Goal: Task Accomplishment & Management: Complete application form

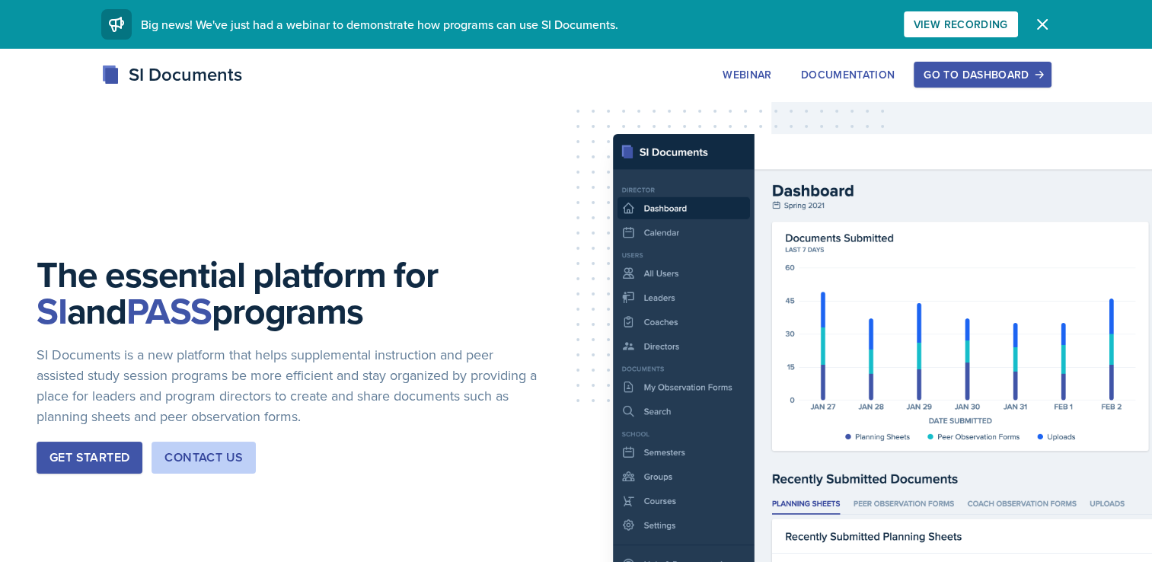
click at [933, 81] on button "Go to Dashboard" at bounding box center [982, 75] width 137 height 26
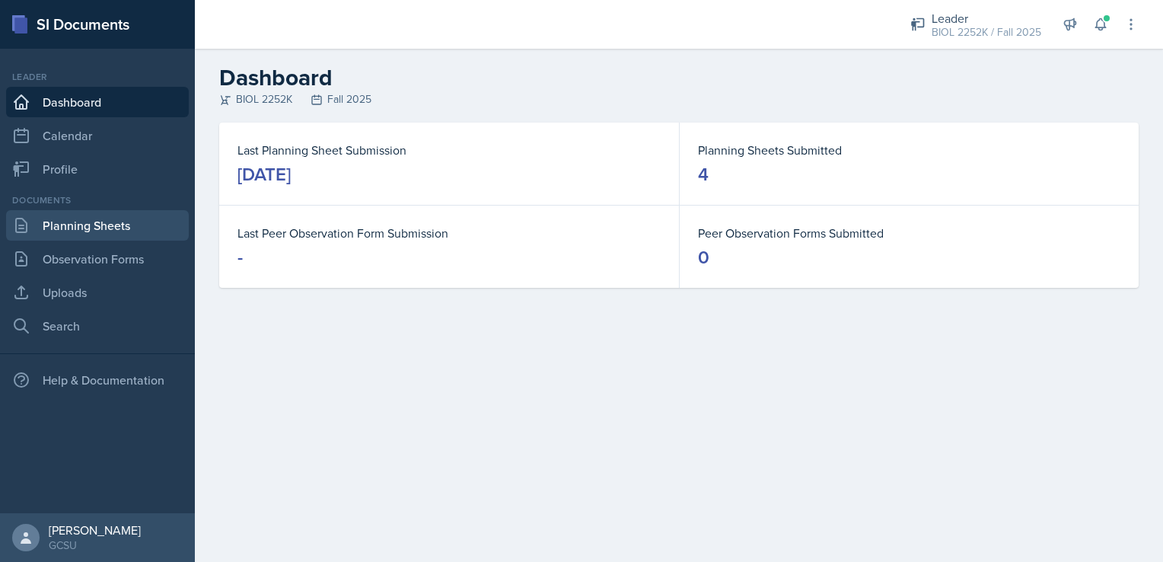
click at [37, 218] on link "Planning Sheets" at bounding box center [97, 225] width 183 height 30
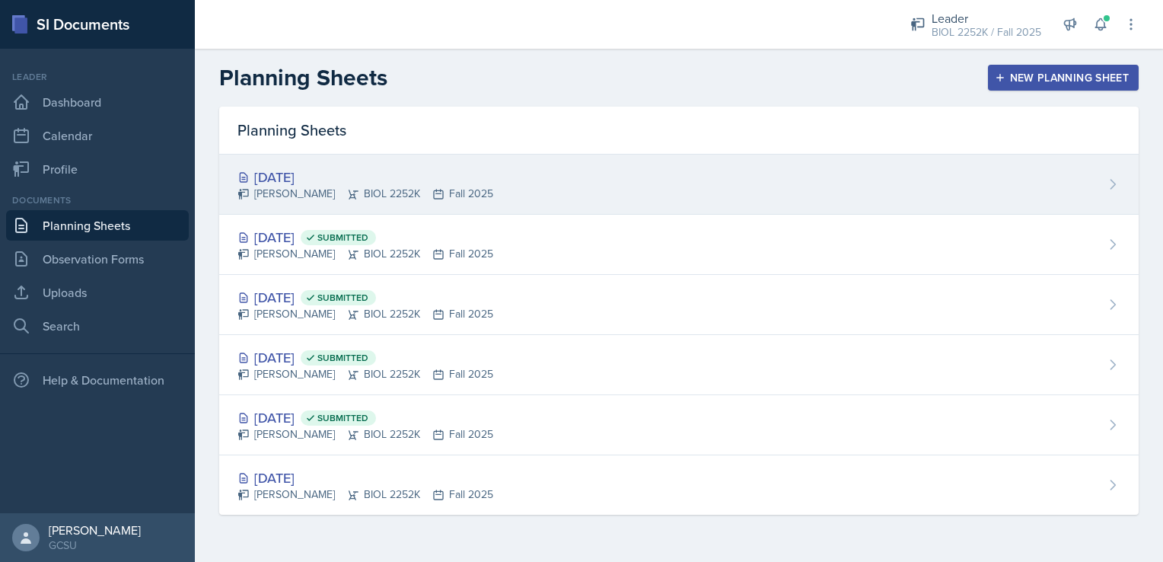
click at [372, 182] on div "[DATE]" at bounding box center [366, 177] width 256 height 21
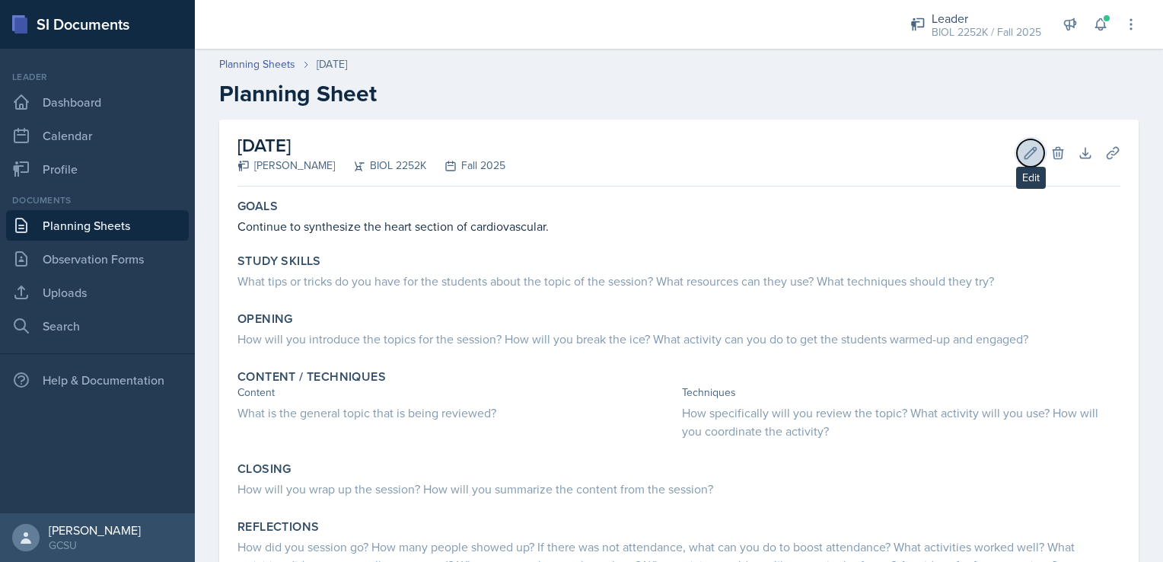
click at [1025, 154] on icon at bounding box center [1030, 152] width 11 height 11
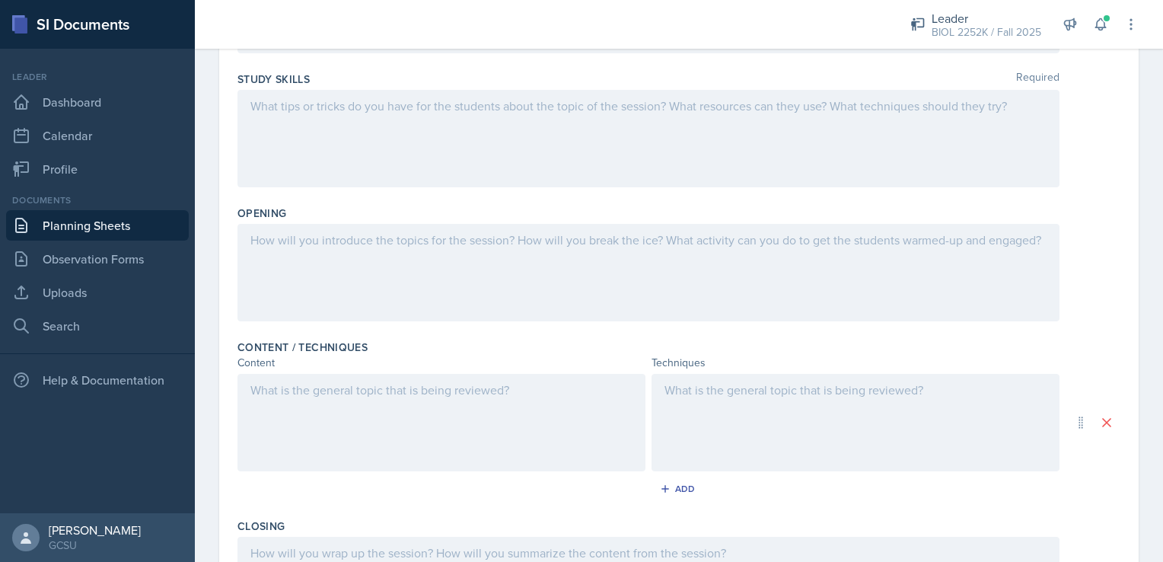
scroll to position [198, 0]
click at [456, 432] on div at bounding box center [442, 428] width 408 height 97
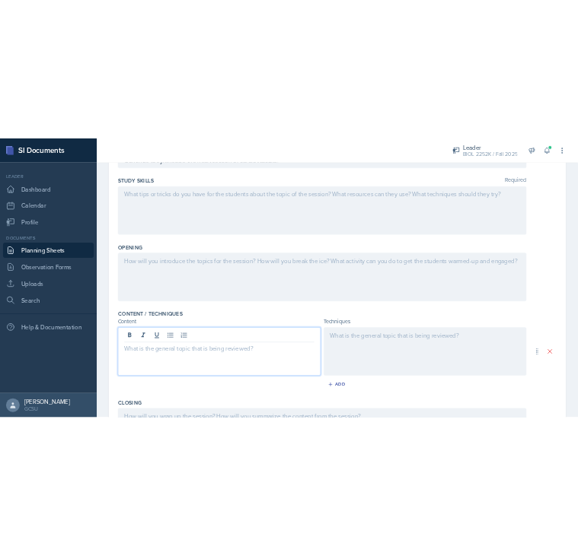
scroll to position [225, 0]
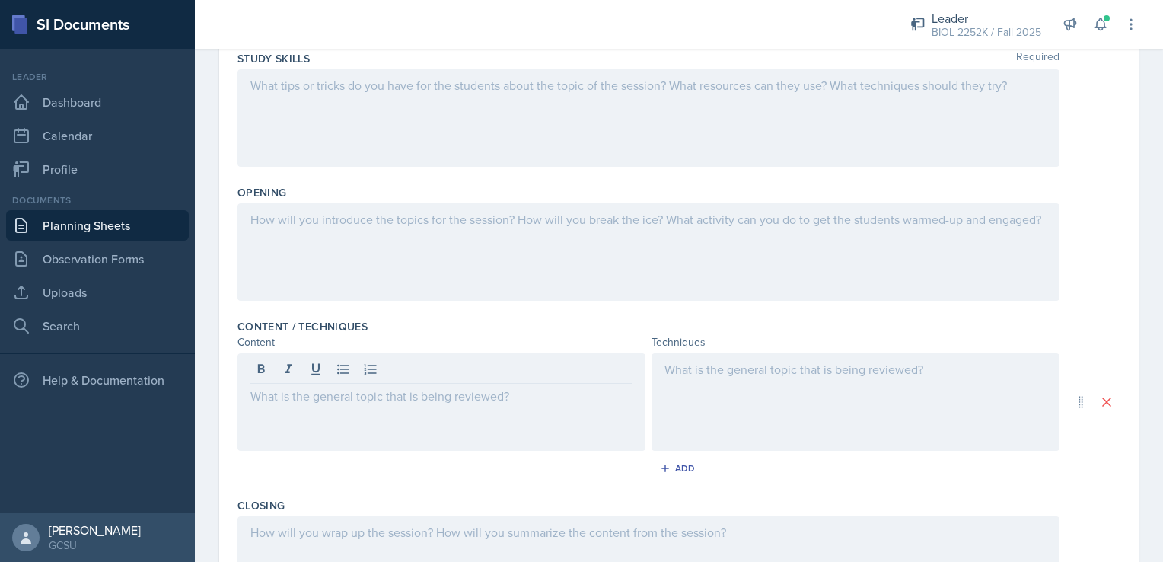
click at [511, 40] on div at bounding box center [539, 24] width 664 height 49
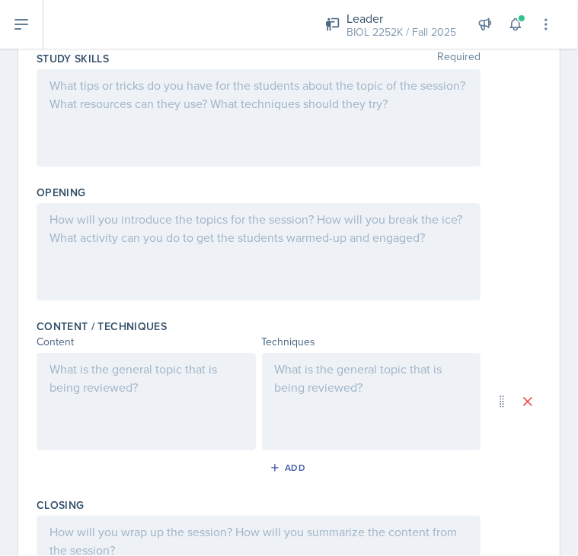
click at [130, 361] on div at bounding box center [146, 401] width 219 height 97
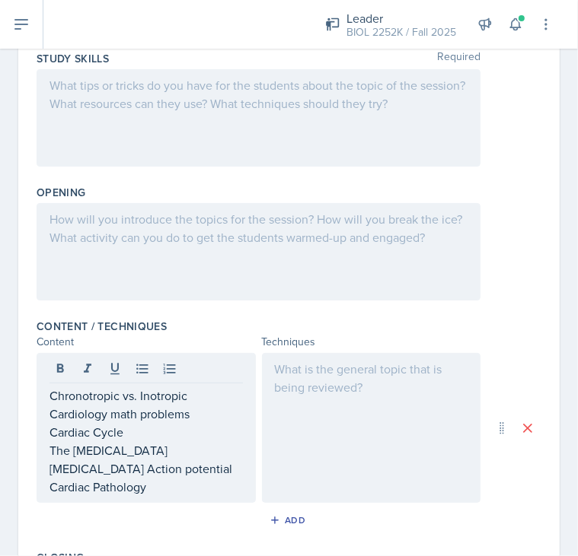
click at [393, 437] on div at bounding box center [371, 428] width 219 height 150
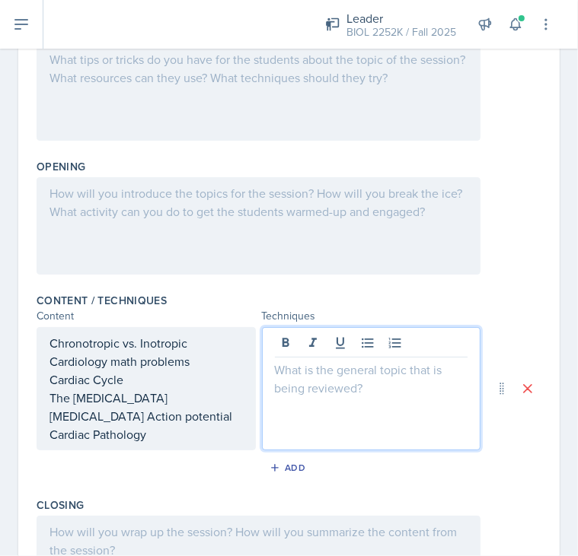
click at [203, 430] on div "Chronotropic vs. Inotropic Cardiology math problems Cardiac Cycle The [MEDICAL_…" at bounding box center [145, 389] width 193 height 110
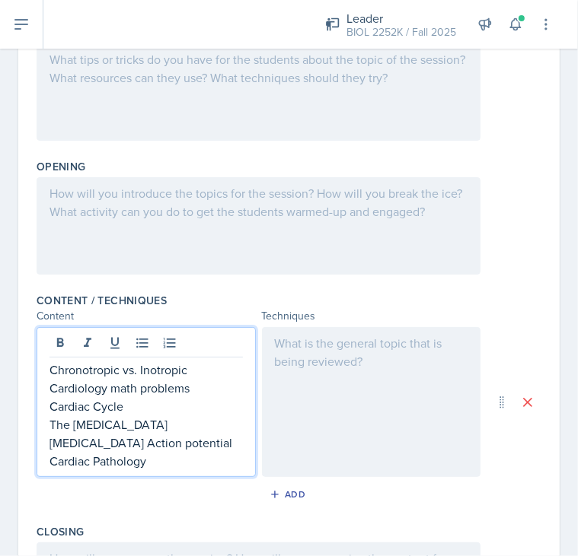
click at [356, 404] on div at bounding box center [371, 402] width 219 height 150
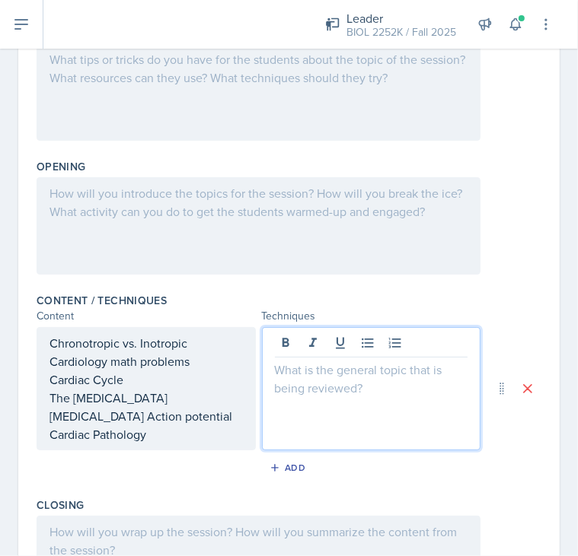
scroll to position [277, 0]
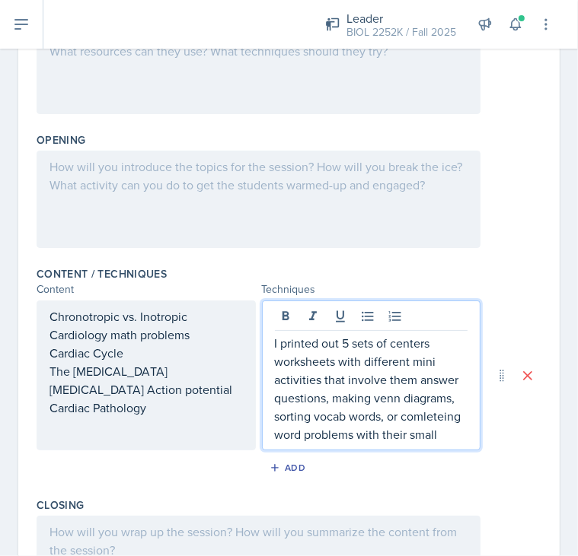
click at [311, 343] on p "I printed out 5 sets of centers worksheets with different mini activities that …" at bounding box center [371, 389] width 193 height 110
click at [426, 425] on p "I will print out 5 sets of centers worksheets with different mini activities th…" at bounding box center [371, 389] width 193 height 110
click at [440, 429] on p "I will print out 5 sets of centers worksheets with different mini activities th…" at bounding box center [371, 389] width 193 height 110
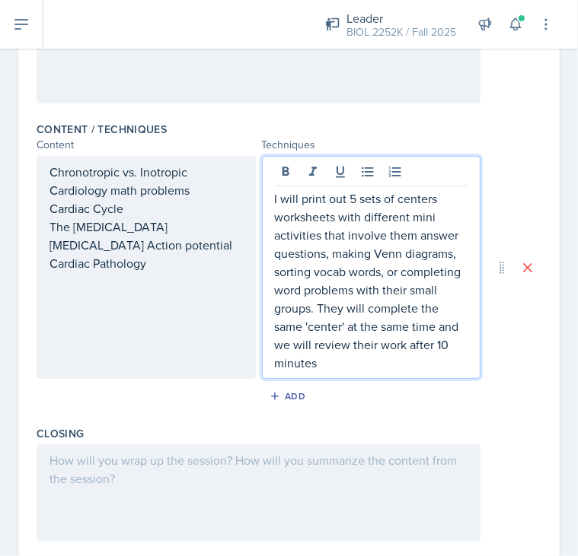
scroll to position [435, 0]
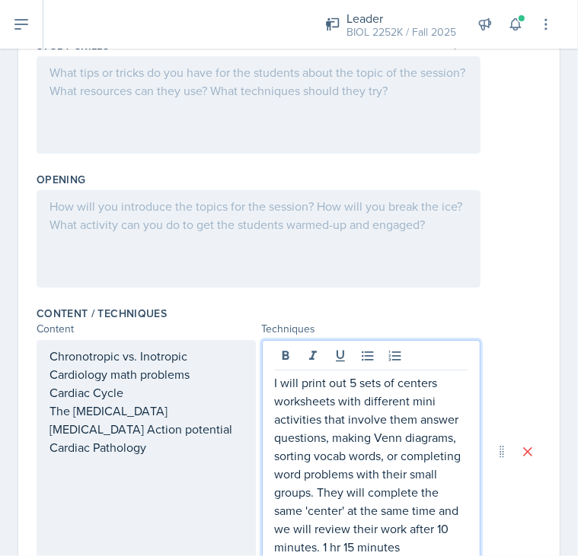
click at [184, 215] on div at bounding box center [259, 238] width 444 height 97
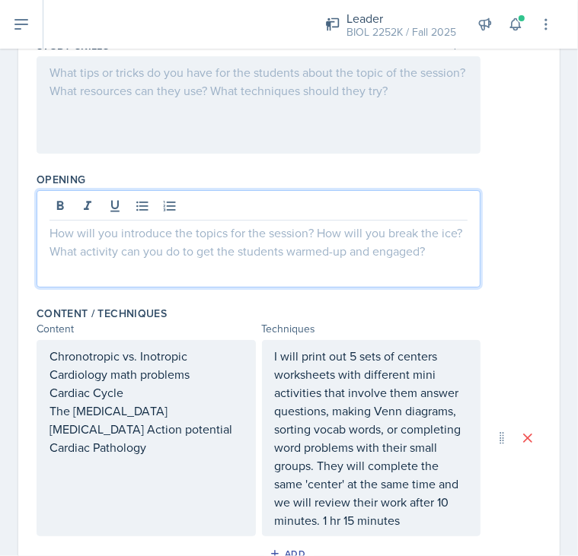
scroll to position [264, 0]
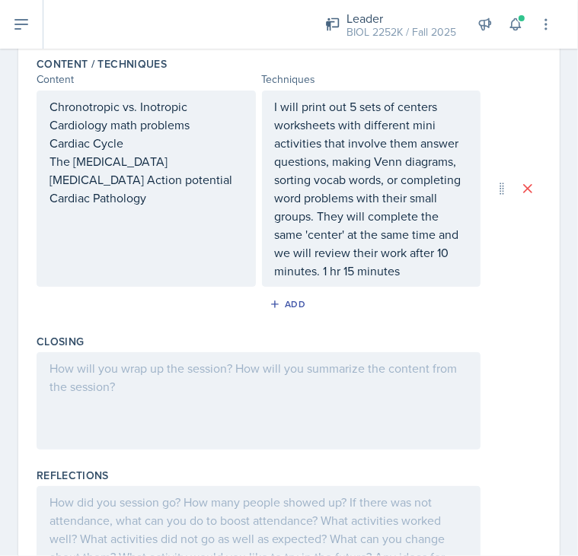
click at [289, 377] on div at bounding box center [259, 400] width 444 height 97
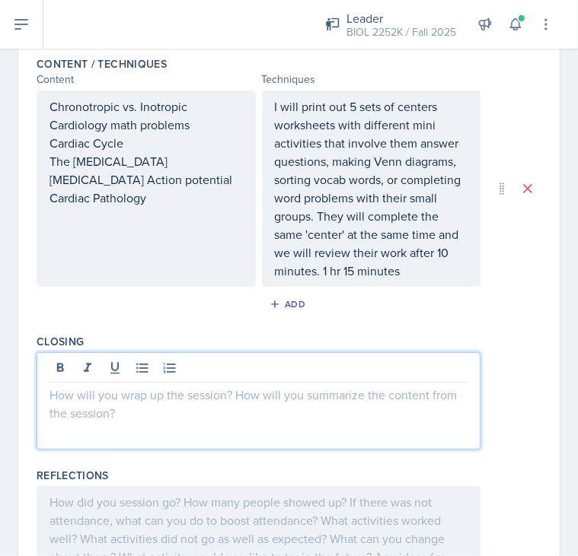
scroll to position [514, 0]
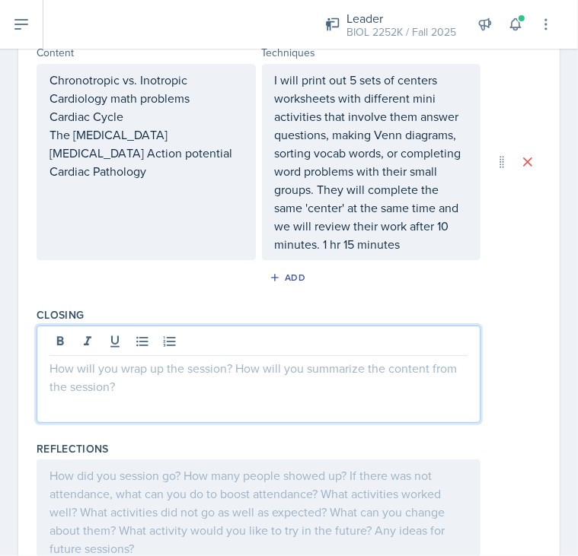
click at [356, 387] on div at bounding box center [259, 374] width 444 height 97
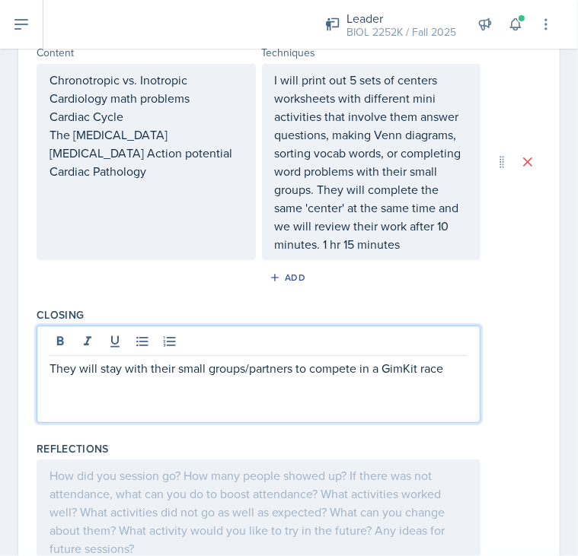
click at [448, 365] on p "They will stay with their small groups/partners to compete in a GimKit race" at bounding box center [258, 368] width 418 height 18
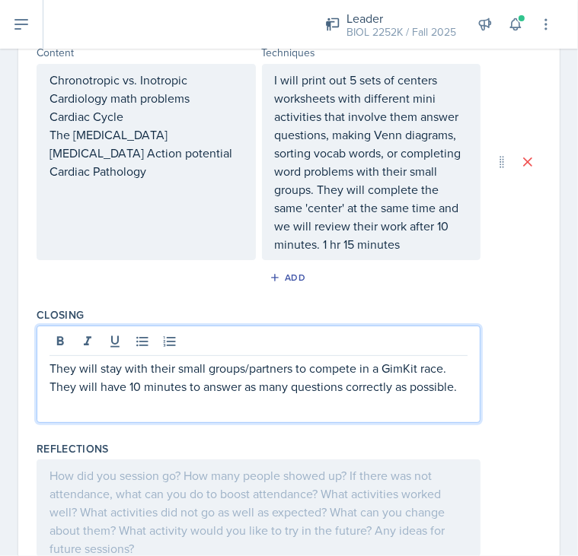
click at [231, 484] on div at bounding box center [259, 508] width 444 height 97
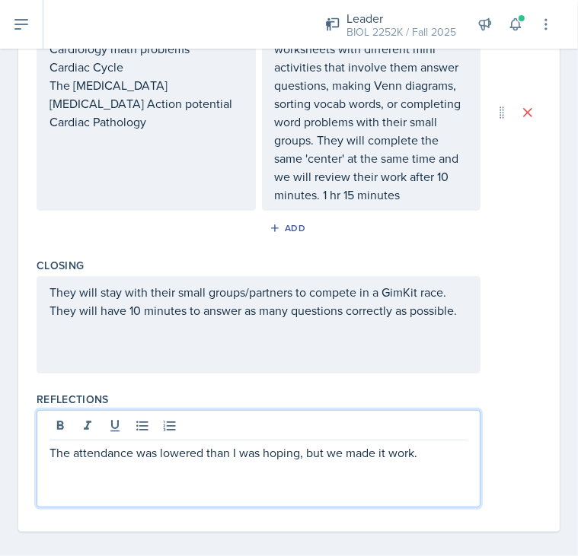
scroll to position [564, 0]
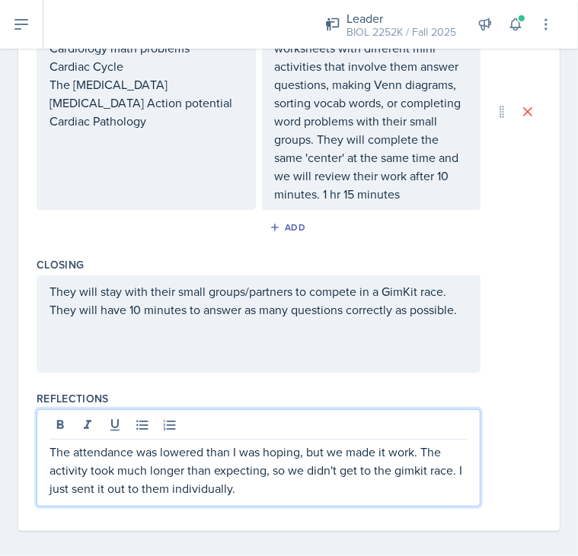
click at [330, 495] on p "The attendance was lowered than I was hoping, but we made it work. The activity…" at bounding box center [258, 470] width 418 height 55
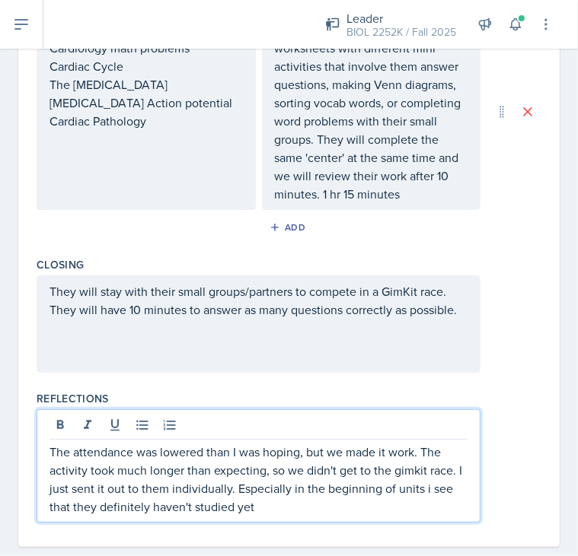
click at [282, 511] on p "The attendance was lowered than I was hoping, but we made it work. The activity…" at bounding box center [258, 479] width 418 height 73
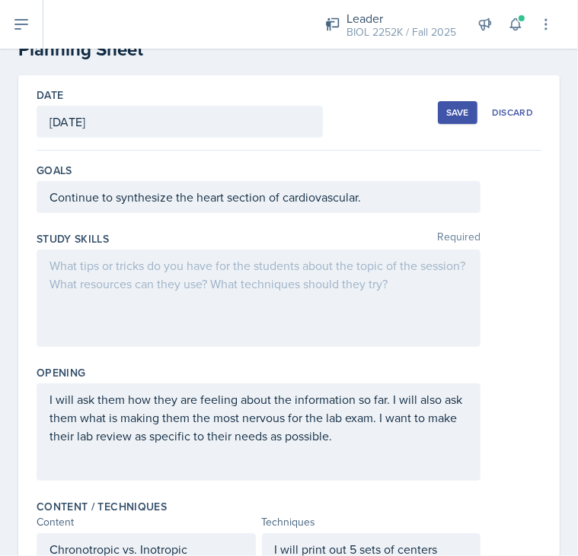
scroll to position [0, 0]
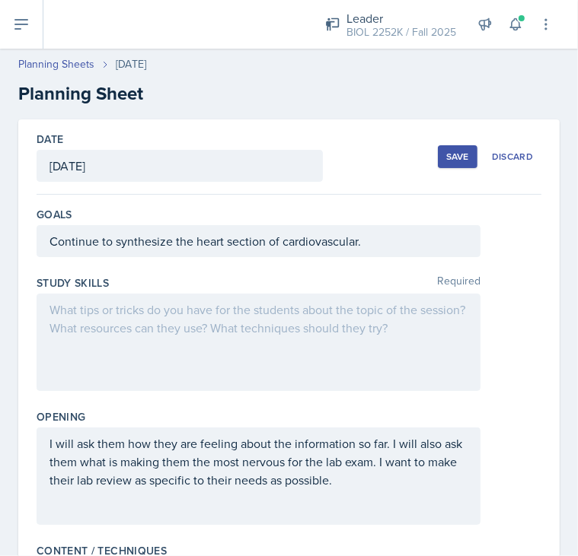
click at [246, 330] on div at bounding box center [259, 342] width 444 height 97
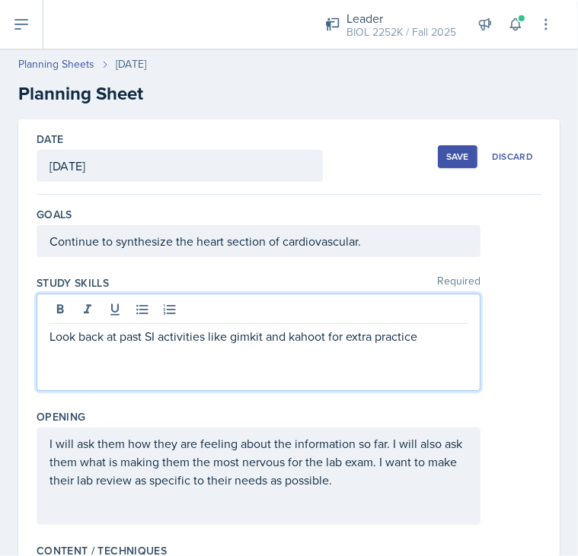
click at [445, 148] on button "Save" at bounding box center [458, 156] width 40 height 23
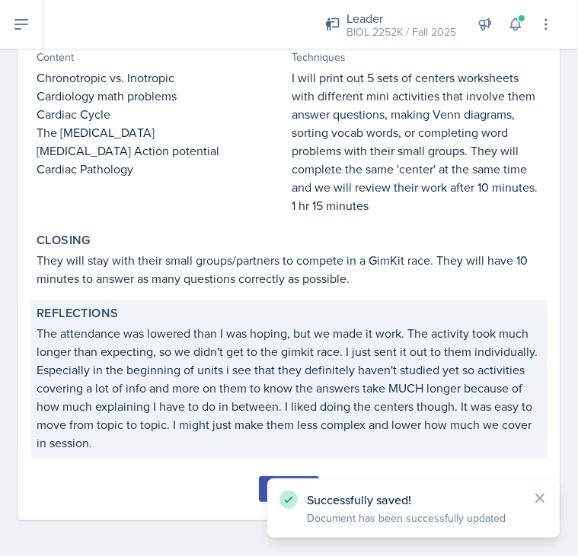
scroll to position [365, 0]
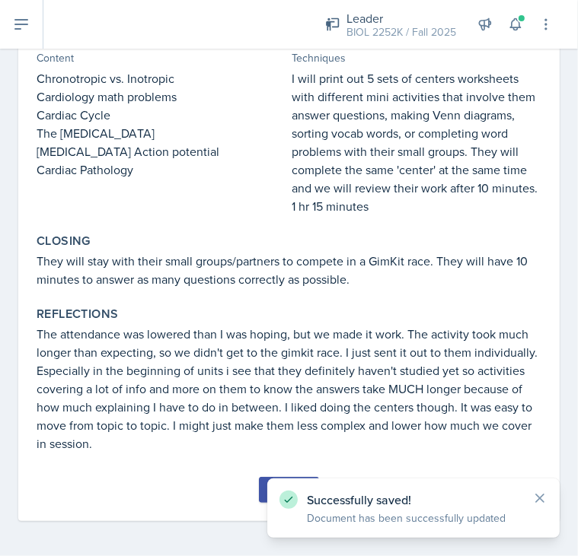
click at [259, 480] on button "Submit" at bounding box center [289, 490] width 60 height 26
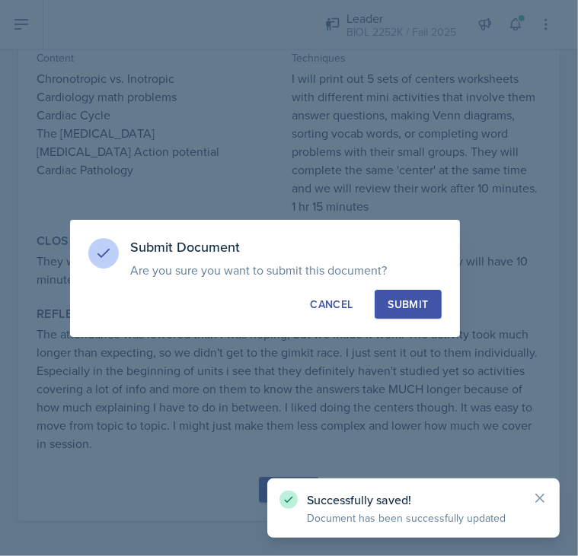
click at [399, 305] on div "Submit" at bounding box center [407, 304] width 40 height 15
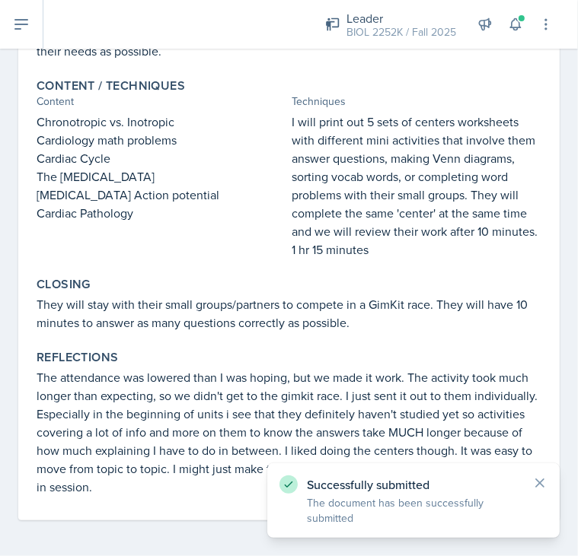
scroll to position [0, 0]
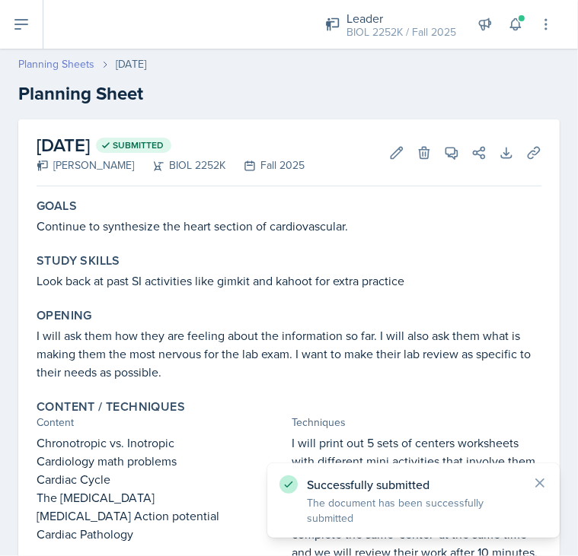
click at [64, 65] on link "Planning Sheets" at bounding box center [56, 64] width 76 height 16
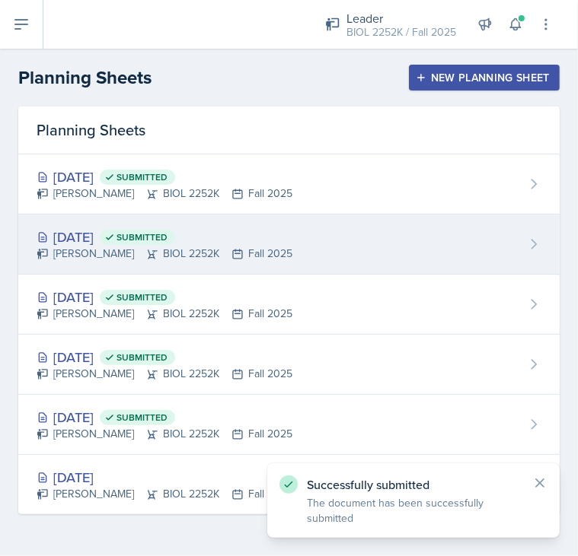
click at [258, 239] on div "[DATE] Submitted" at bounding box center [165, 237] width 256 height 21
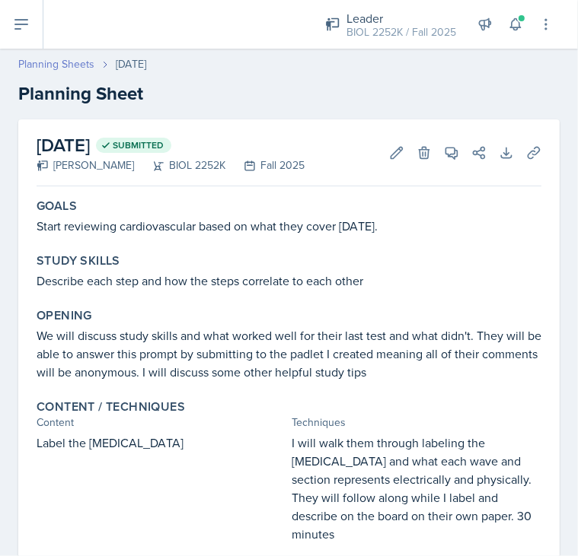
click at [37, 66] on link "Planning Sheets" at bounding box center [56, 64] width 76 height 16
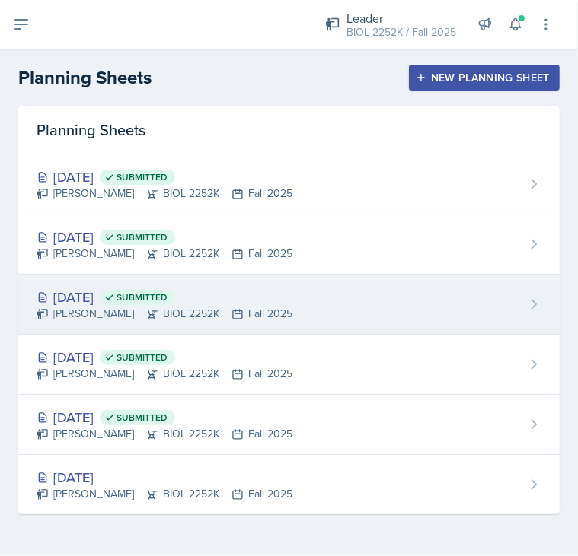
click at [126, 279] on div "[DATE] Submitted [PERSON_NAME] BIOL 2252K Fall 2025" at bounding box center [288, 305] width 541 height 60
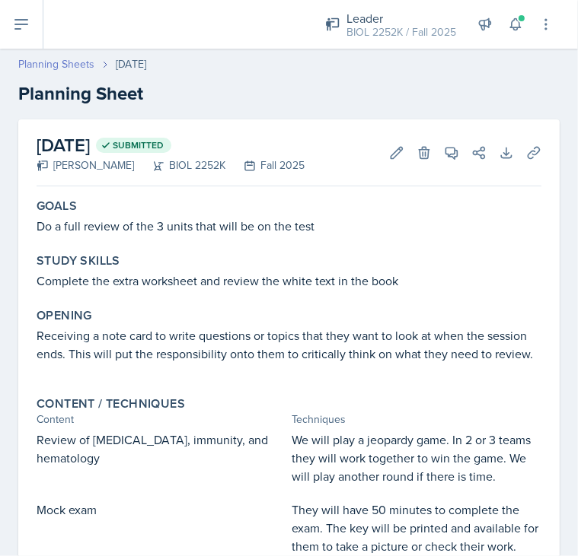
click at [73, 62] on link "Planning Sheets" at bounding box center [56, 64] width 76 height 16
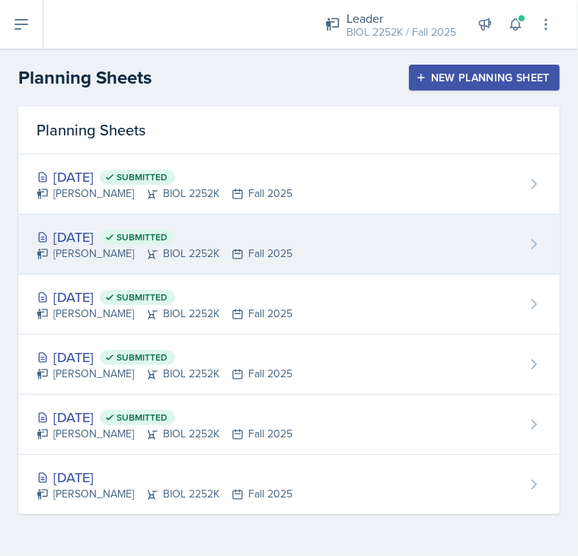
click at [238, 237] on div "[DATE] Submitted" at bounding box center [165, 237] width 256 height 21
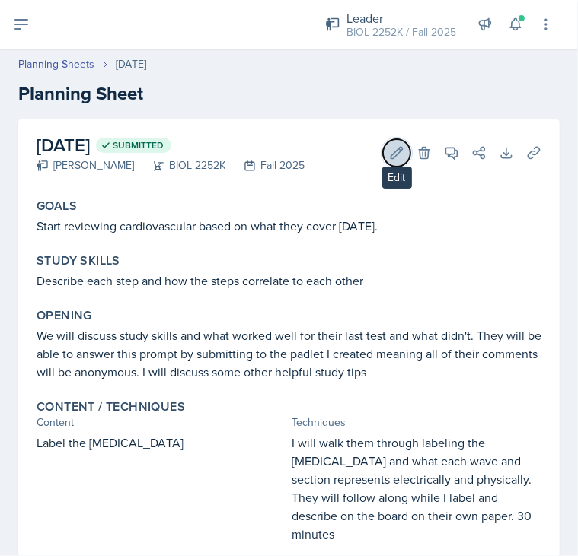
click at [391, 150] on icon at bounding box center [396, 152] width 11 height 11
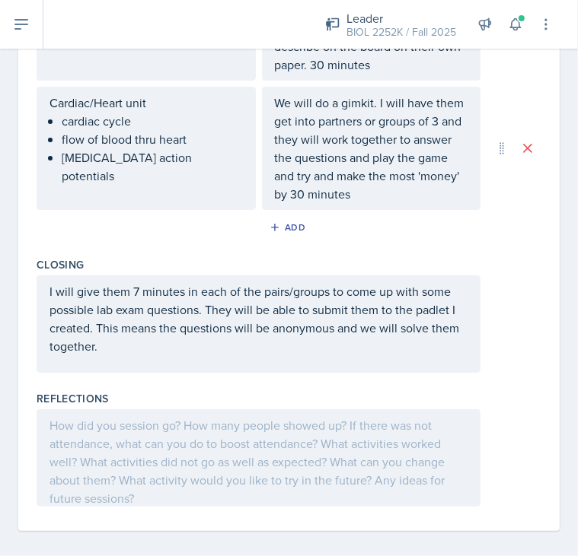
scroll to position [649, 0]
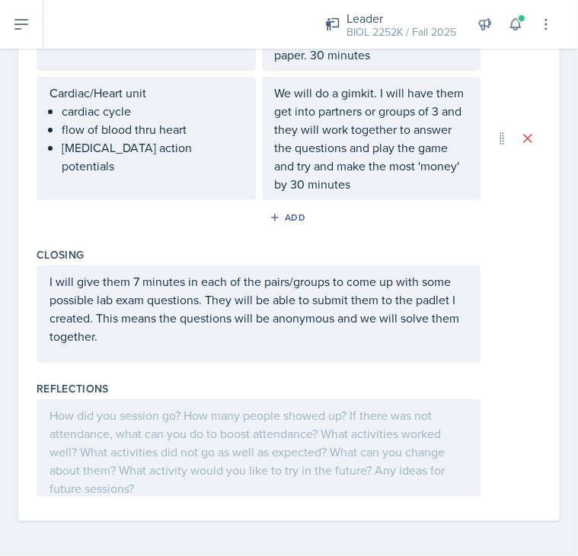
click at [181, 429] on div at bounding box center [259, 448] width 444 height 97
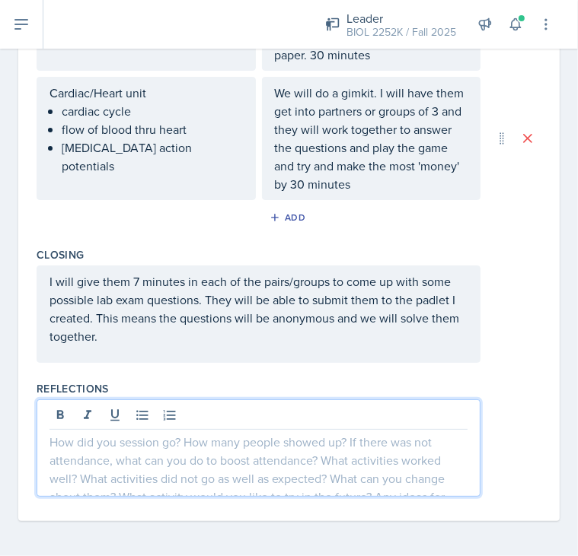
click at [164, 442] on p at bounding box center [258, 442] width 418 height 18
